Goal: Task Accomplishment & Management: Manage account settings

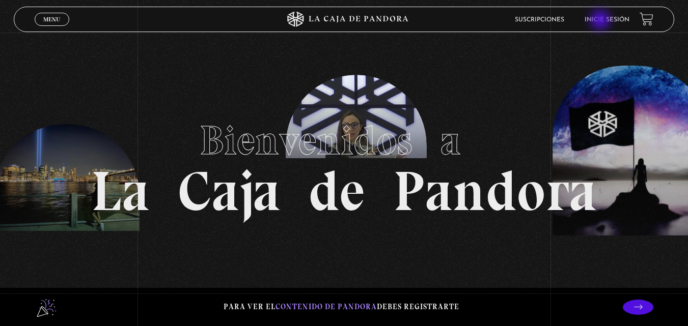
click at [601, 21] on link "Inicie sesión" at bounding box center [606, 20] width 45 height 6
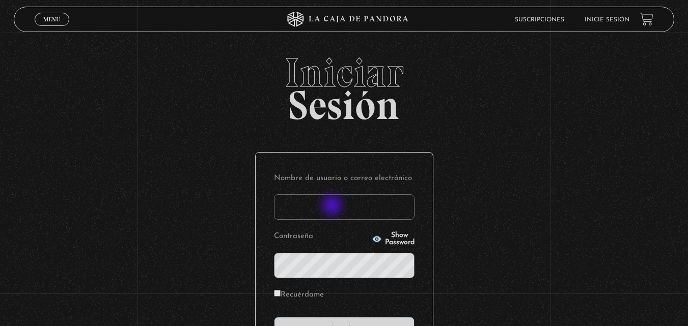
click at [333, 206] on input "Nombre de usuario o correo electrónico" at bounding box center [344, 206] width 140 height 25
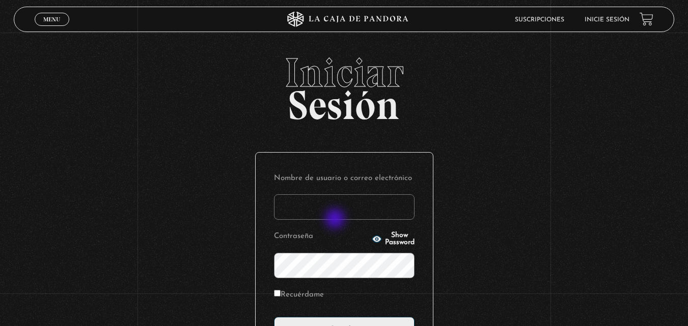
type input "Andy95"
click at [274, 317] on input "Acceder" at bounding box center [344, 329] width 140 height 25
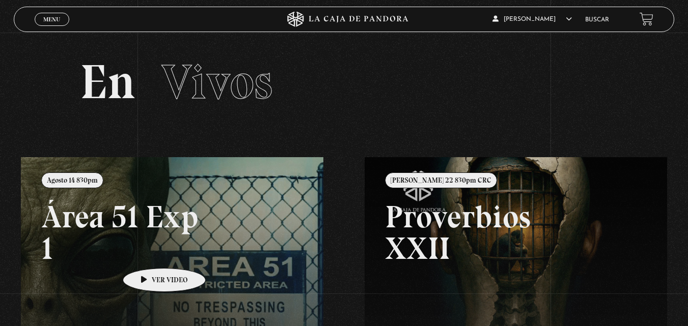
click at [148, 253] on link at bounding box center [365, 320] width 688 height 326
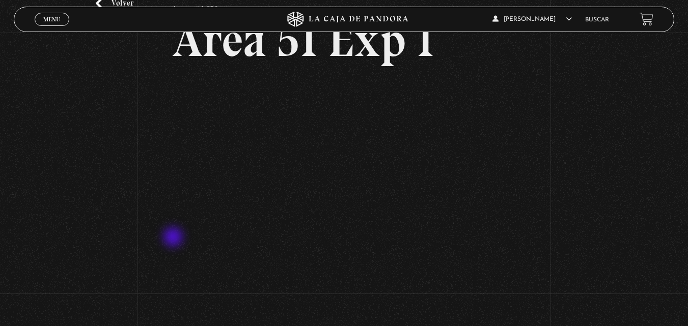
scroll to position [51, 0]
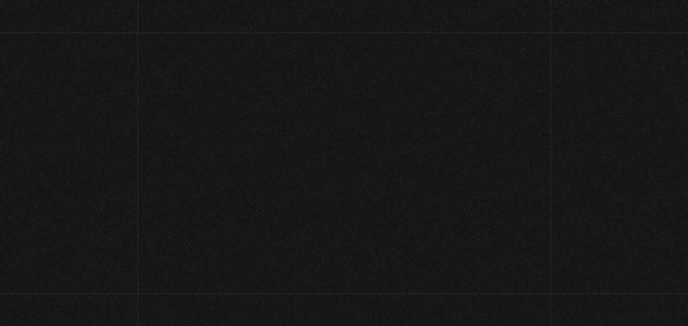
scroll to position [51, 0]
